Goal: Transaction & Acquisition: Purchase product/service

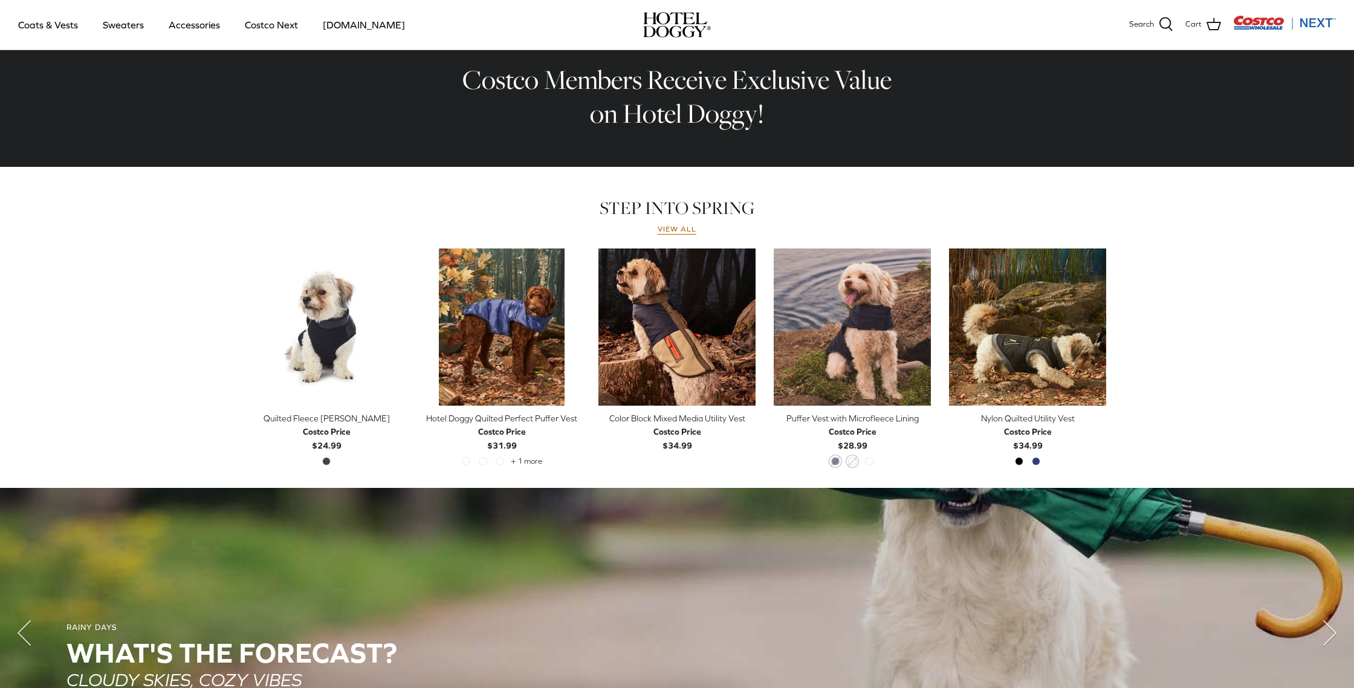
scroll to position [400, 0]
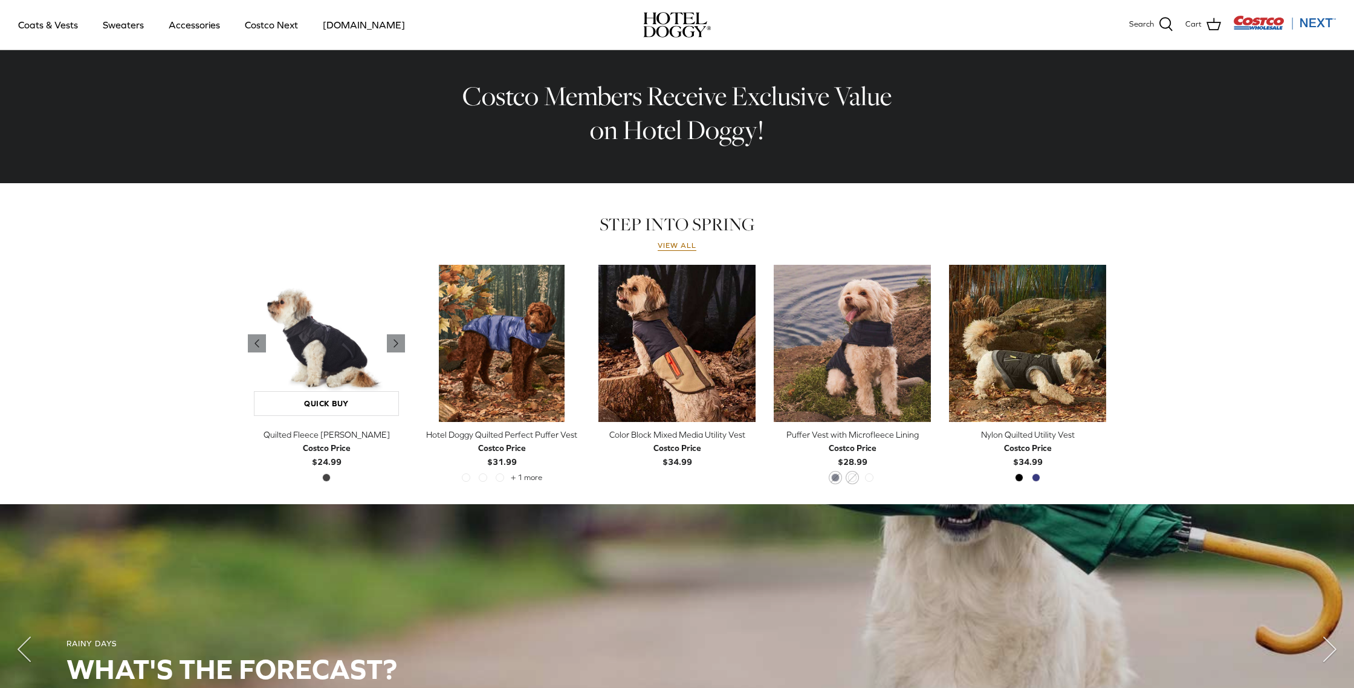
click at [328, 353] on img "Quilted Fleece Melton Vest" at bounding box center [326, 343] width 157 height 157
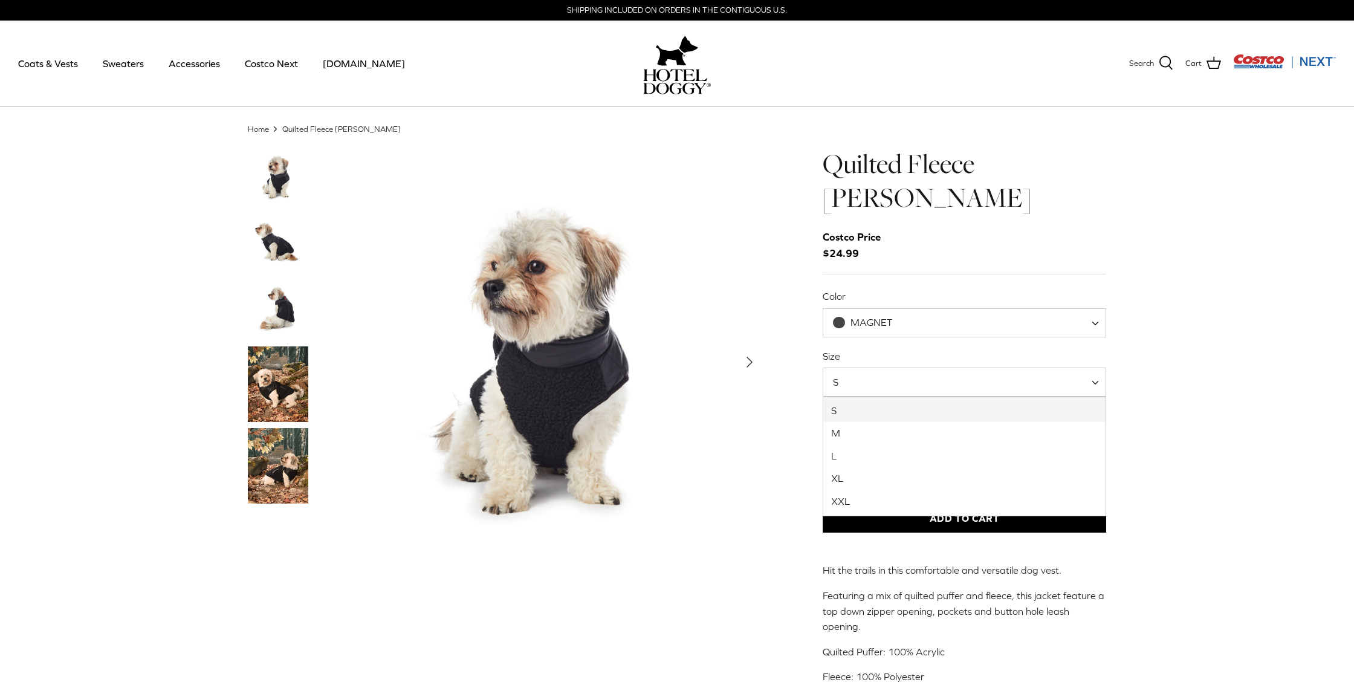
click at [1100, 379] on span at bounding box center [1099, 381] width 12 height 29
select select "M"
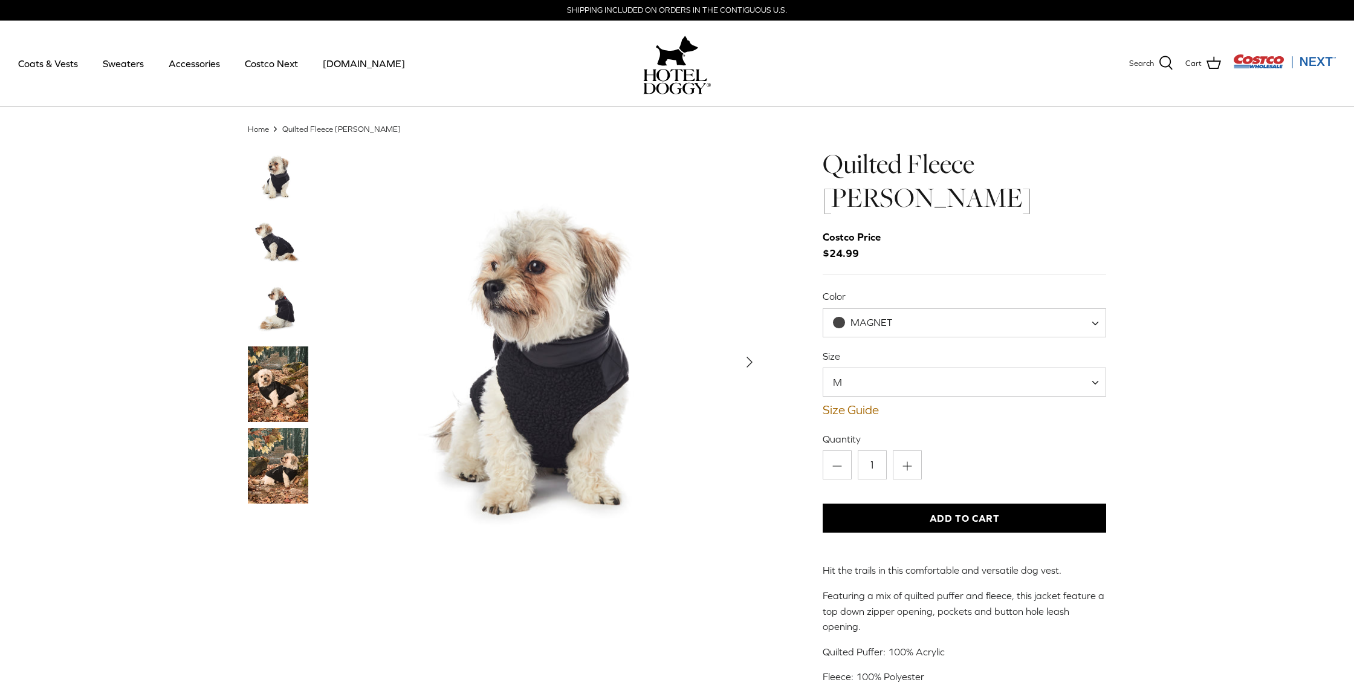
click at [280, 303] on img "Thumbnail Link" at bounding box center [278, 310] width 60 height 60
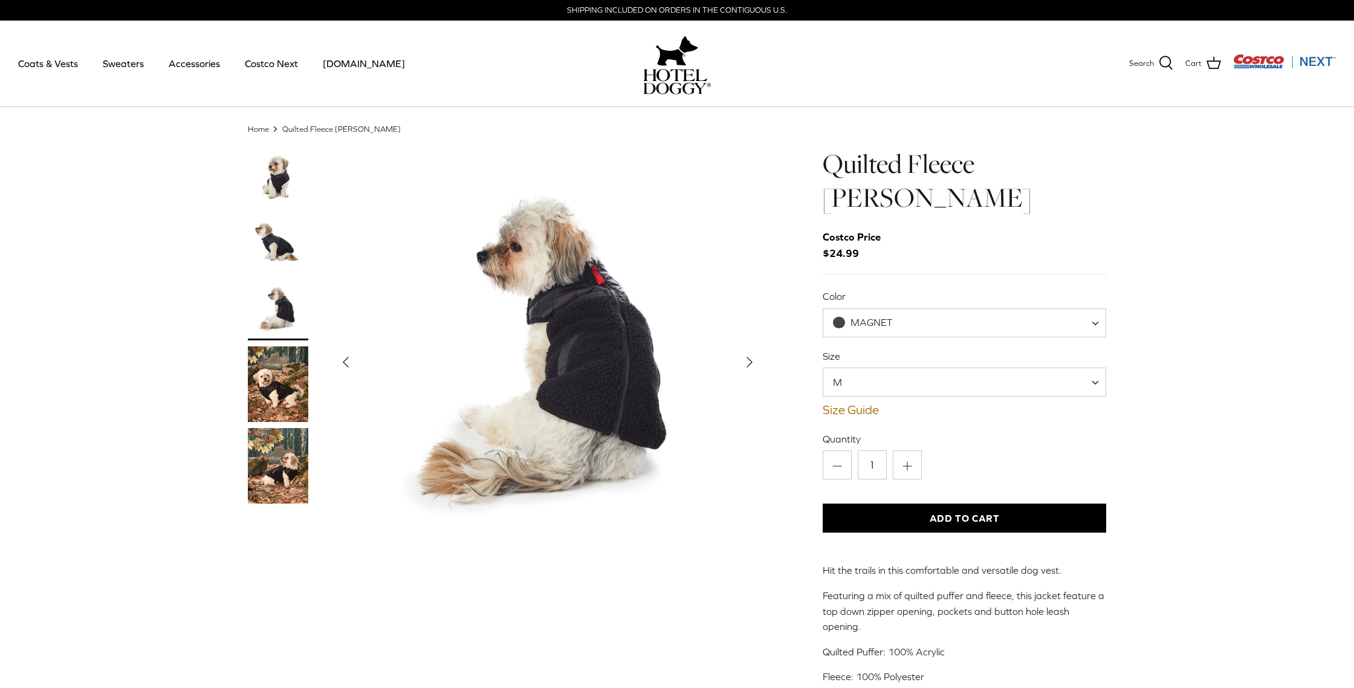
click at [280, 370] on img "Thumbnail Link" at bounding box center [278, 384] width 60 height 76
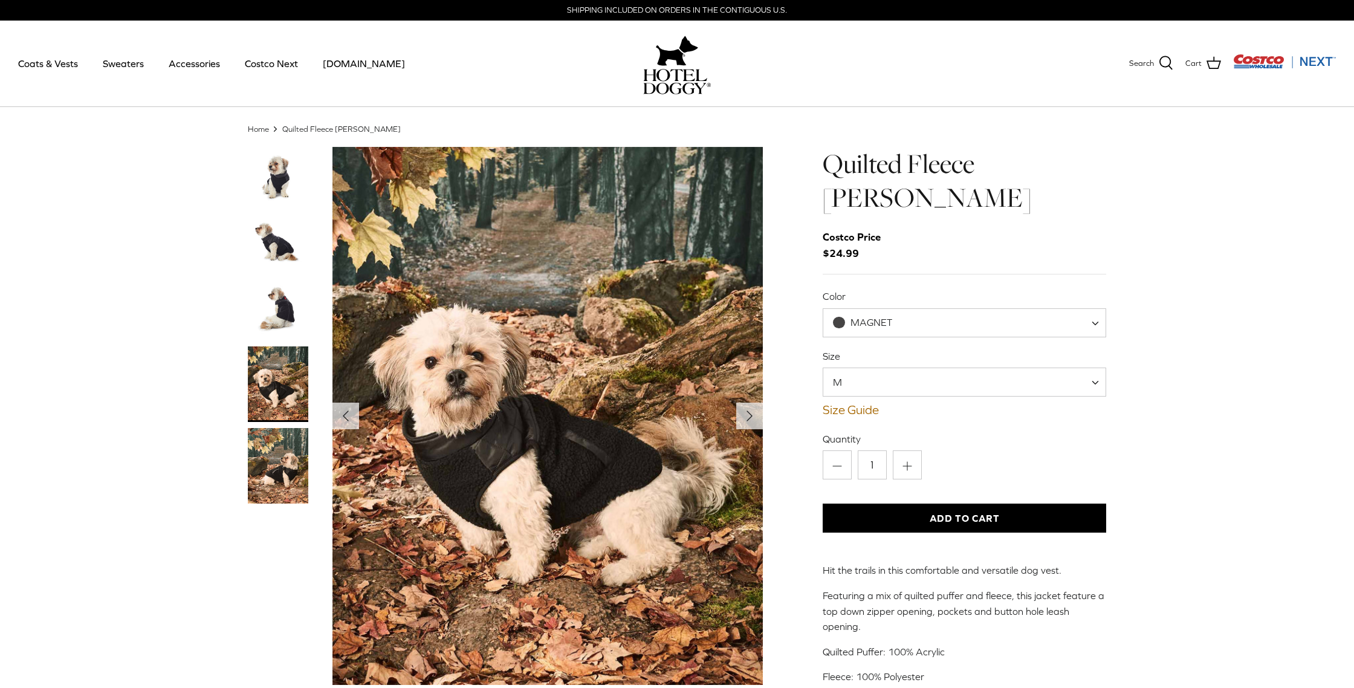
click at [916, 519] on button "Add to Cart" at bounding box center [963, 517] width 283 height 29
